Goal: Task Accomplishment & Management: Manage account settings

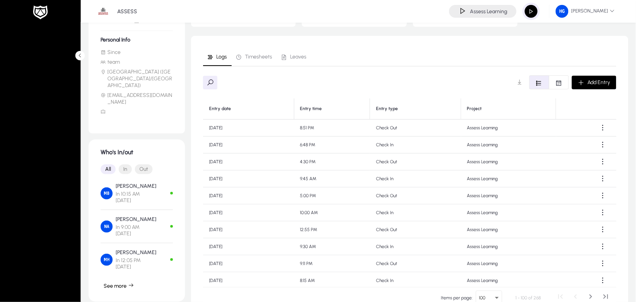
scroll to position [125, 0]
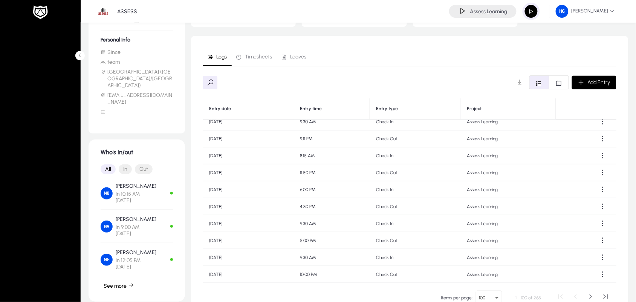
click at [533, 8] on span "button" at bounding box center [531, 11] width 15 height 15
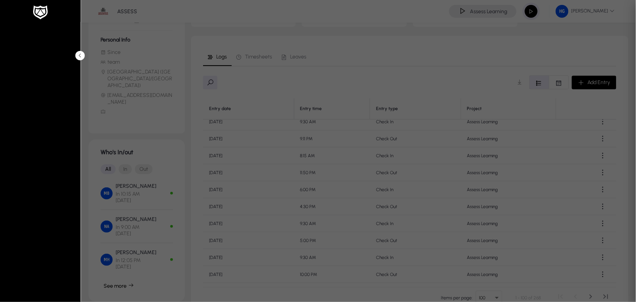
type input "**********"
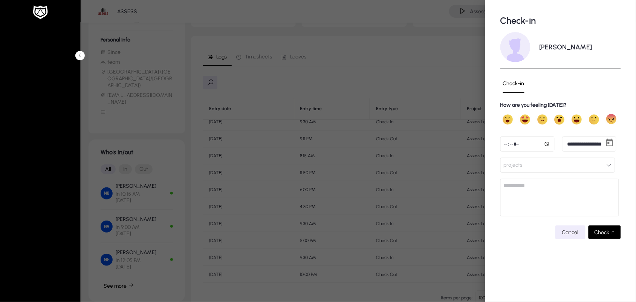
click at [508, 144] on input "time" at bounding box center [527, 143] width 54 height 15
type input "*****"
click at [554, 164] on button "projects" at bounding box center [557, 165] width 115 height 15
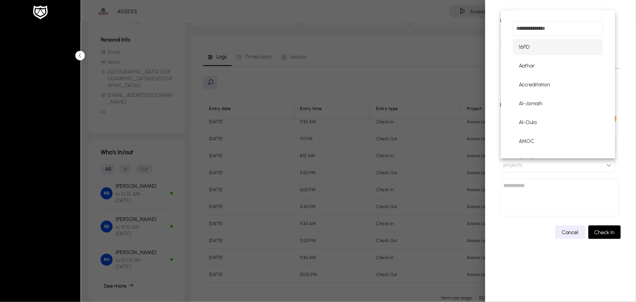
click at [536, 27] on input "dropdown search" at bounding box center [558, 28] width 90 height 15
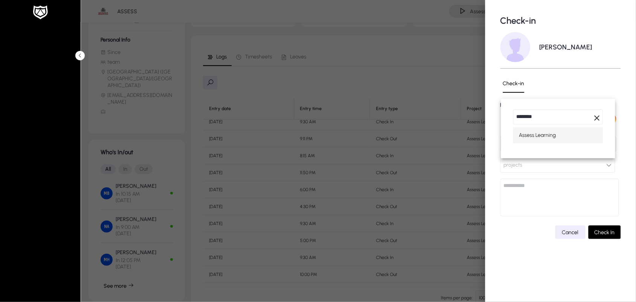
type input "********"
click at [548, 138] on span "Assess Learning" at bounding box center [537, 135] width 37 height 9
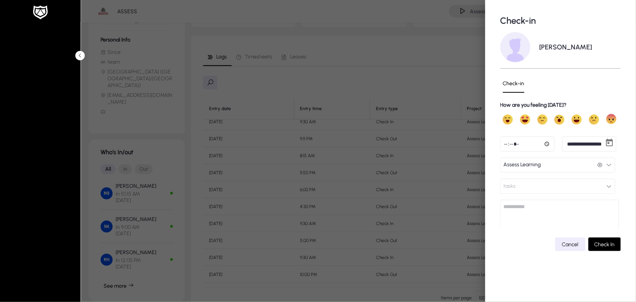
scroll to position [2, 0]
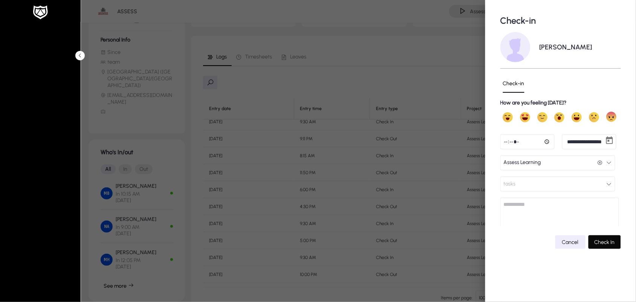
click at [600, 242] on span "Check In" at bounding box center [605, 242] width 20 height 6
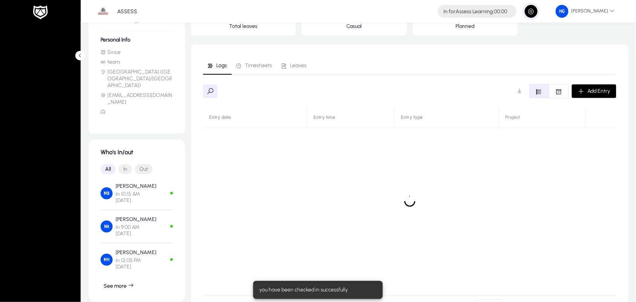
scroll to position [0, 0]
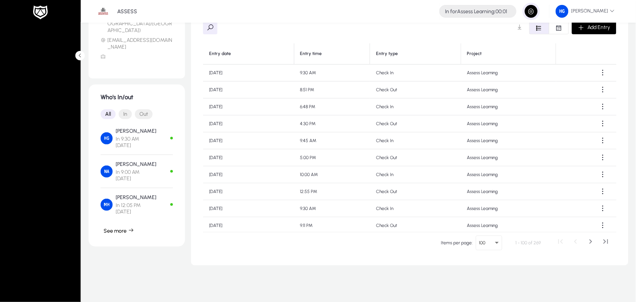
scroll to position [142, 0]
click at [132, 226] on icon "button" at bounding box center [131, 229] width 6 height 6
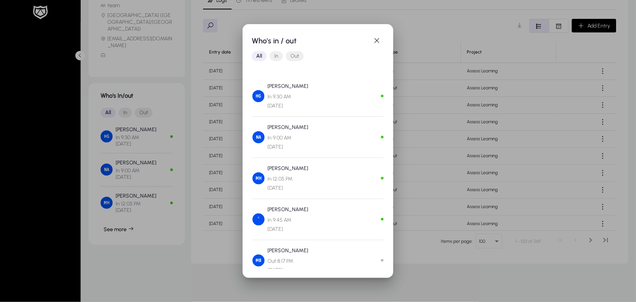
drag, startPoint x: 384, startPoint y: 86, endPoint x: 384, endPoint y: 98, distance: 12.5
click at [384, 98] on mat-dialog-content "Hossam Gad In 9:30 AM Today Nahla Abdelaziz In 9:00 AM Jan 20, 2025 Mohamed Heg…" at bounding box center [318, 171] width 133 height 196
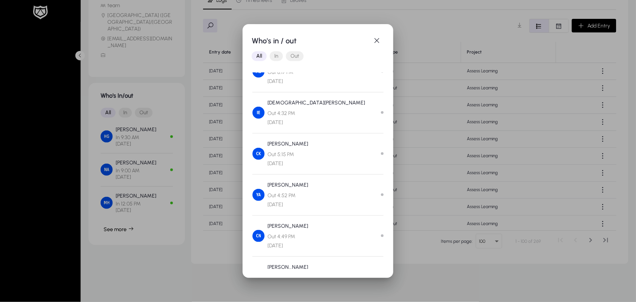
scroll to position [212, 0]
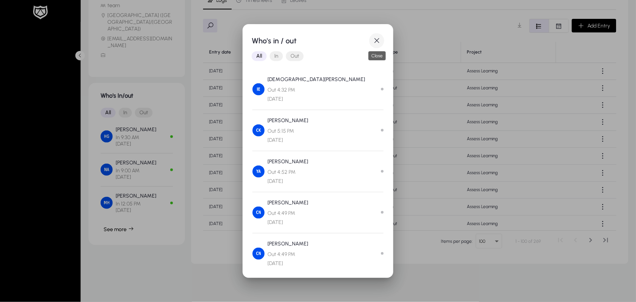
click at [374, 38] on span "button" at bounding box center [376, 40] width 15 height 15
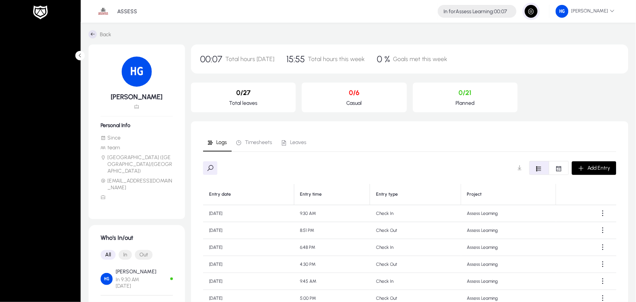
scroll to position [142, 0]
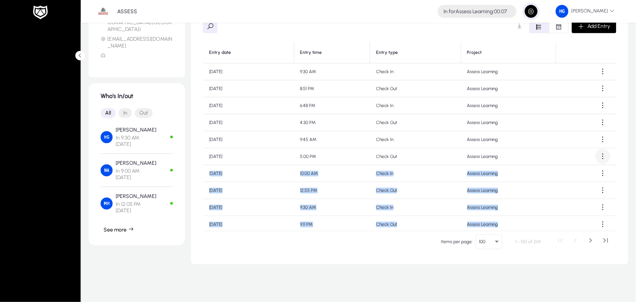
drag, startPoint x: 611, startPoint y: 227, endPoint x: 601, endPoint y: 151, distance: 76.3
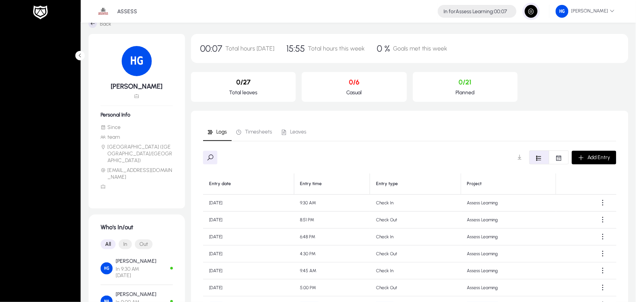
scroll to position [0, 0]
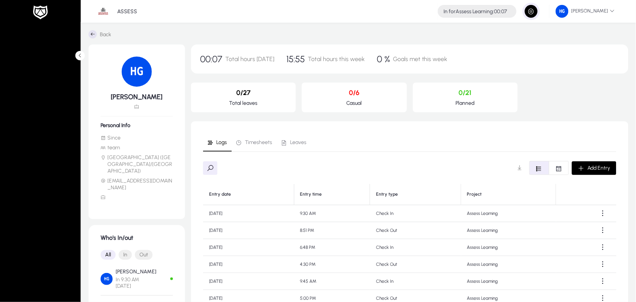
click at [550, 29] on div "Back Hossam Gad Personal Info Since team Egypt (Africa/Cairo) hossam.gad@assess…" at bounding box center [358, 233] width 555 height 421
click at [256, 146] on span "Timesheets" at bounding box center [254, 142] width 37 height 18
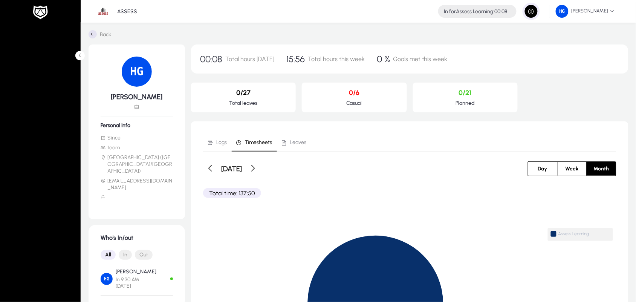
scroll to position [55, 0]
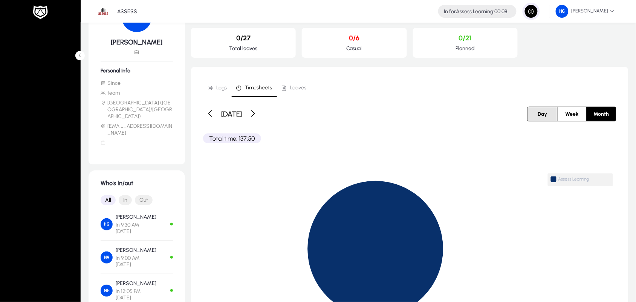
click at [536, 113] on span "Day" at bounding box center [543, 114] width 18 height 14
click at [230, 112] on span at bounding box center [231, 113] width 15 height 15
click at [281, 117] on span at bounding box center [273, 113] width 15 height 15
click at [232, 113] on span at bounding box center [231, 113] width 15 height 15
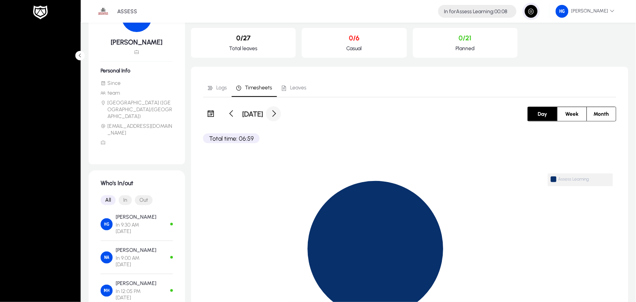
click at [281, 115] on span at bounding box center [273, 113] width 15 height 15
click at [567, 112] on span "Week" at bounding box center [572, 114] width 22 height 14
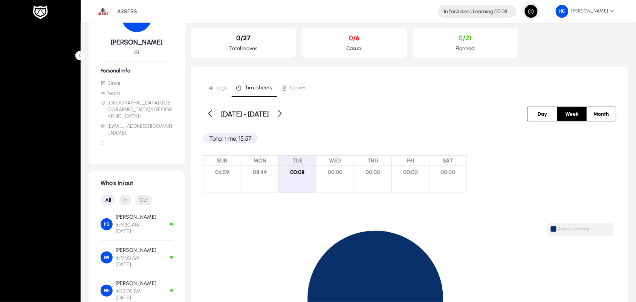
click at [599, 112] on span "Month" at bounding box center [601, 114] width 24 height 14
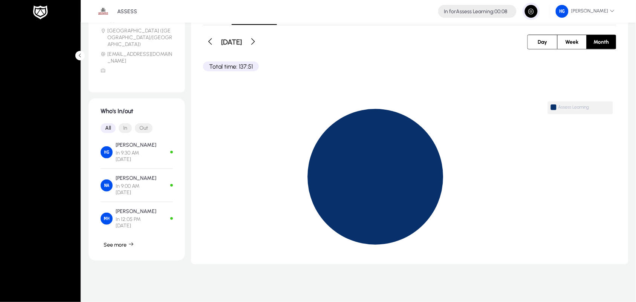
scroll to position [62, 0]
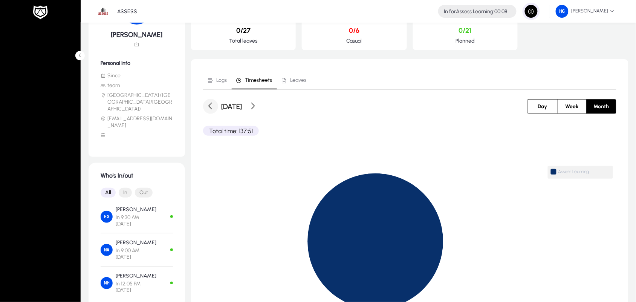
click at [216, 104] on span at bounding box center [210, 106] width 15 height 15
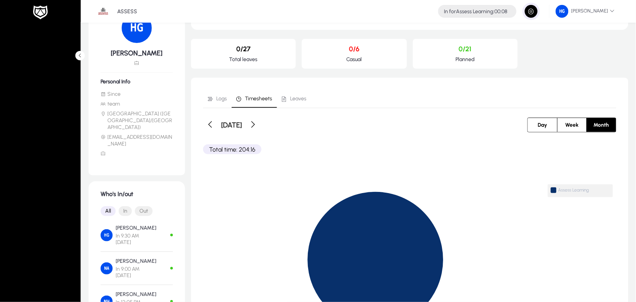
scroll to position [0, 0]
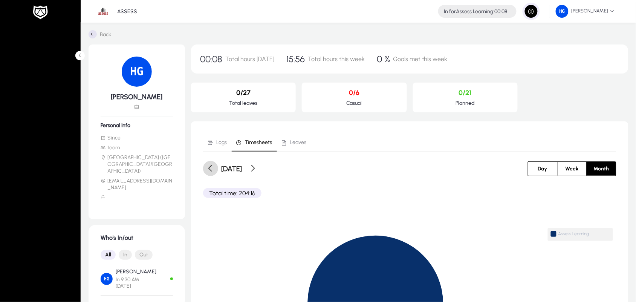
click at [208, 174] on span at bounding box center [210, 168] width 15 height 15
click at [210, 170] on span at bounding box center [210, 168] width 15 height 15
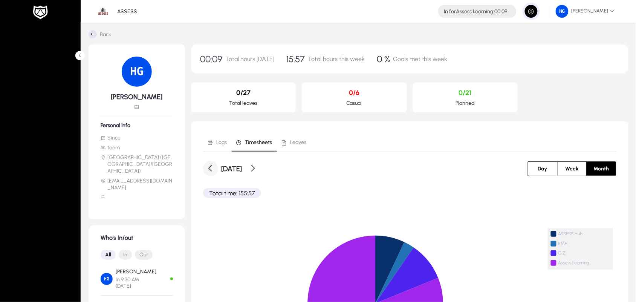
click at [210, 170] on span at bounding box center [210, 168] width 15 height 15
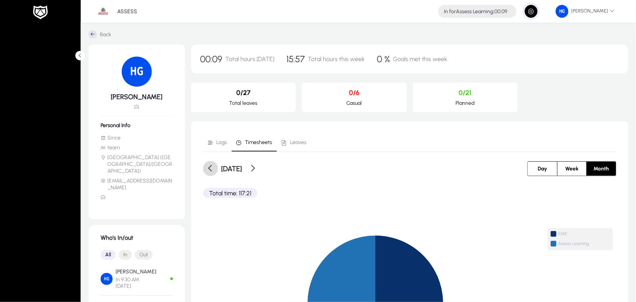
click at [210, 170] on span at bounding box center [210, 168] width 15 height 15
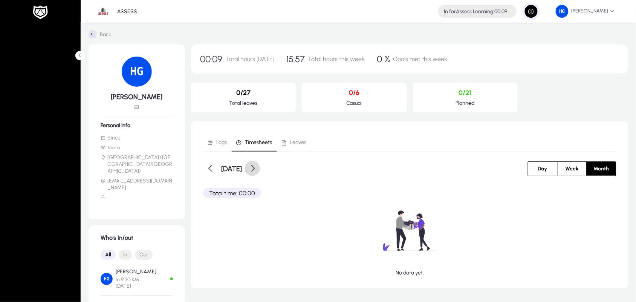
click at [260, 167] on span at bounding box center [252, 168] width 15 height 15
click at [272, 167] on div "[DATE]" at bounding box center [306, 168] width 207 height 15
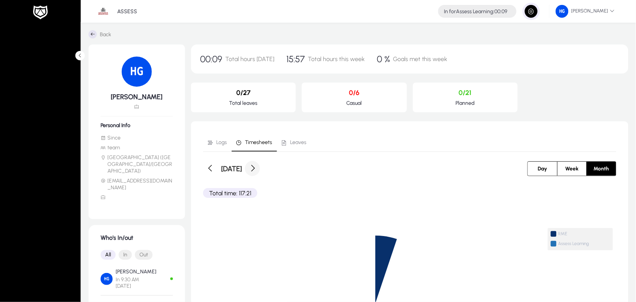
click at [272, 167] on div "[DATE]" at bounding box center [306, 168] width 207 height 15
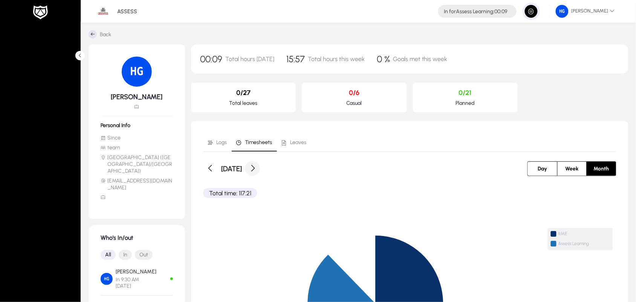
click at [272, 167] on div "[DATE]" at bounding box center [306, 168] width 207 height 15
click at [624, 68] on div "00:15 Total hours [DATE] 16:03 Total hours this week 0 % Goals met this week" at bounding box center [409, 58] width 437 height 29
